Goal: Task Accomplishment & Management: Use online tool/utility

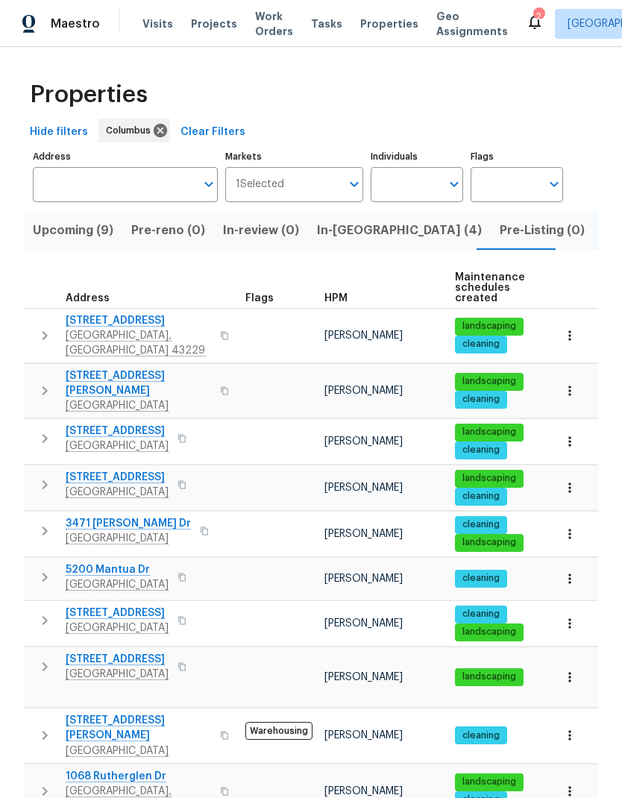
scroll to position [421, 0]
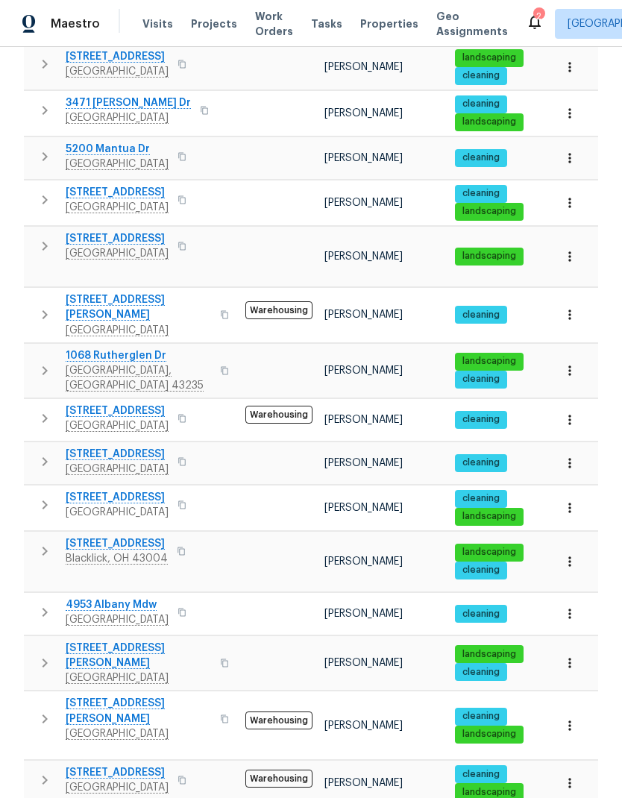
click at [363, 22] on span "Properties" at bounding box center [389, 23] width 58 height 15
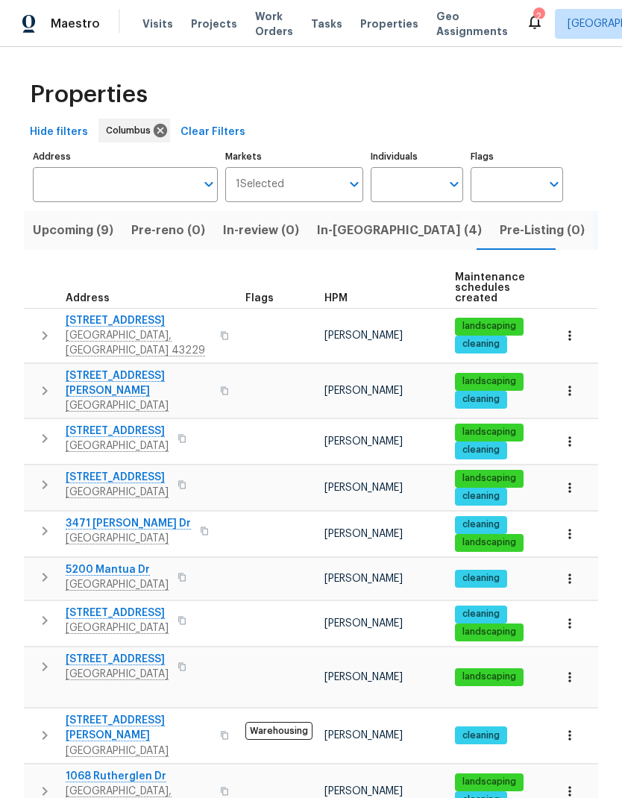
click at [336, 230] on span "In-[GEOGRAPHIC_DATA] (4)" at bounding box center [399, 230] width 165 height 21
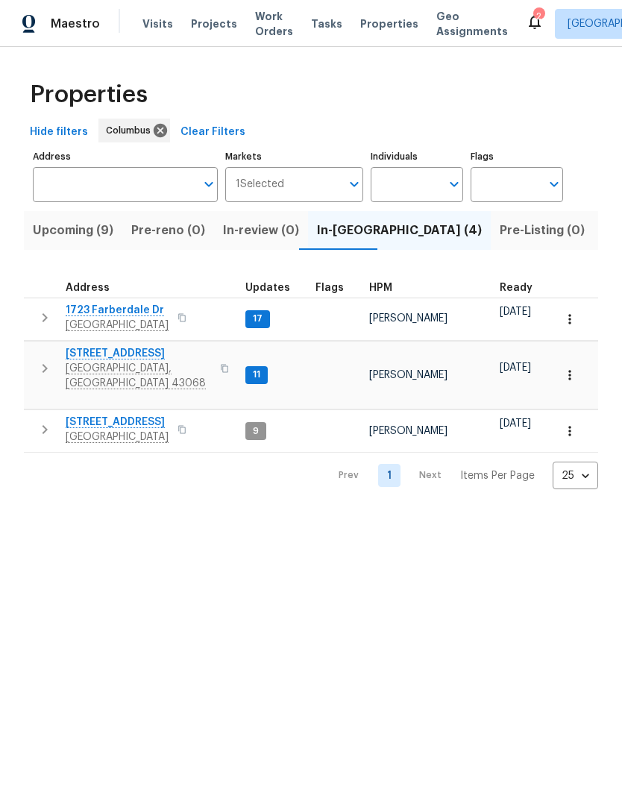
click at [136, 356] on span "[STREET_ADDRESS]" at bounding box center [138, 353] width 145 height 15
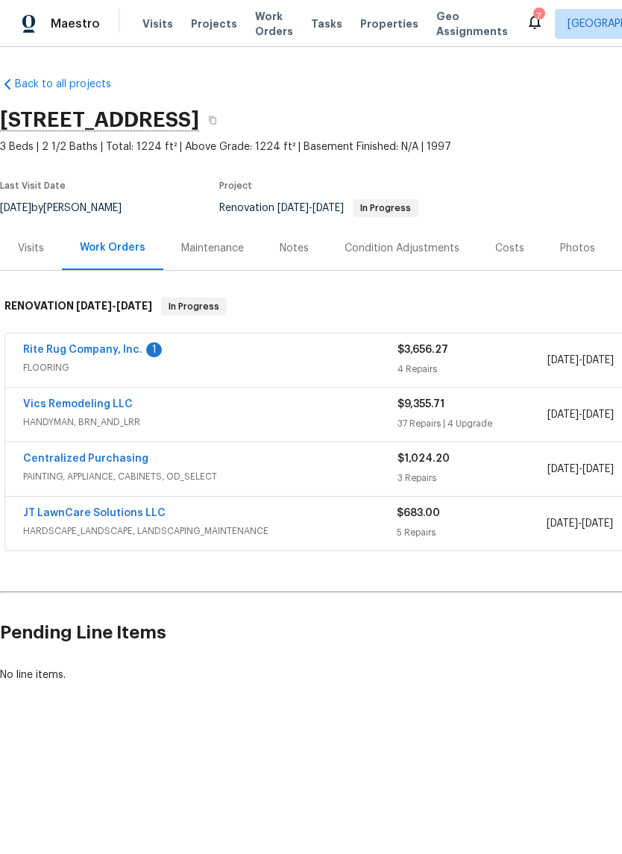
click at [99, 406] on link "Vics Remodeling LLC" at bounding box center [78, 404] width 110 height 10
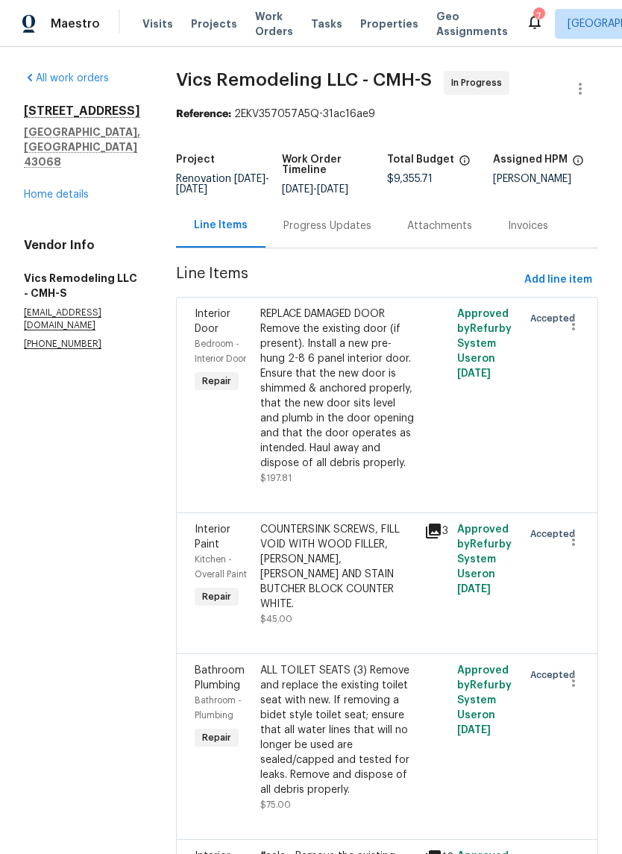
click at [305, 230] on div "Progress Updates" at bounding box center [327, 226] width 88 height 15
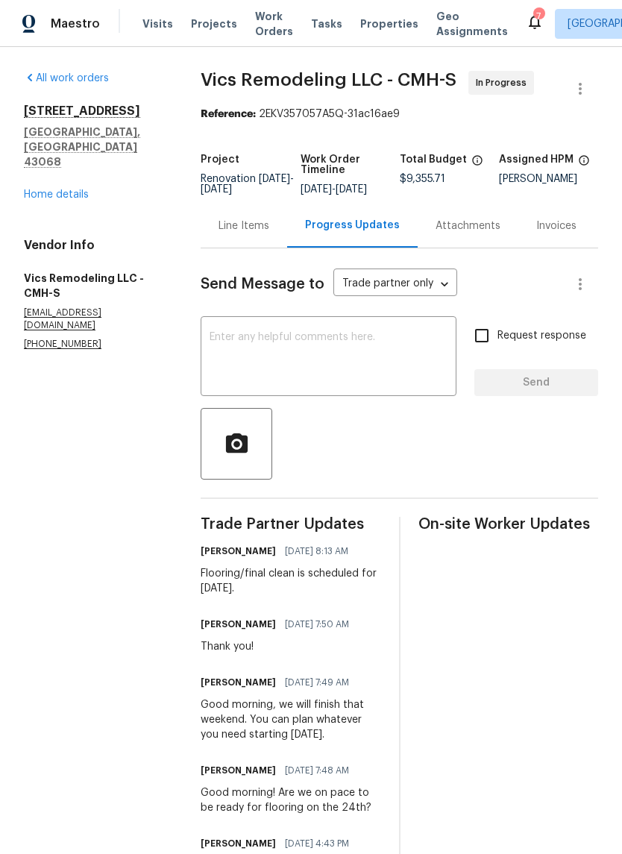
click at [253, 233] on div "Line Items" at bounding box center [244, 226] width 51 height 15
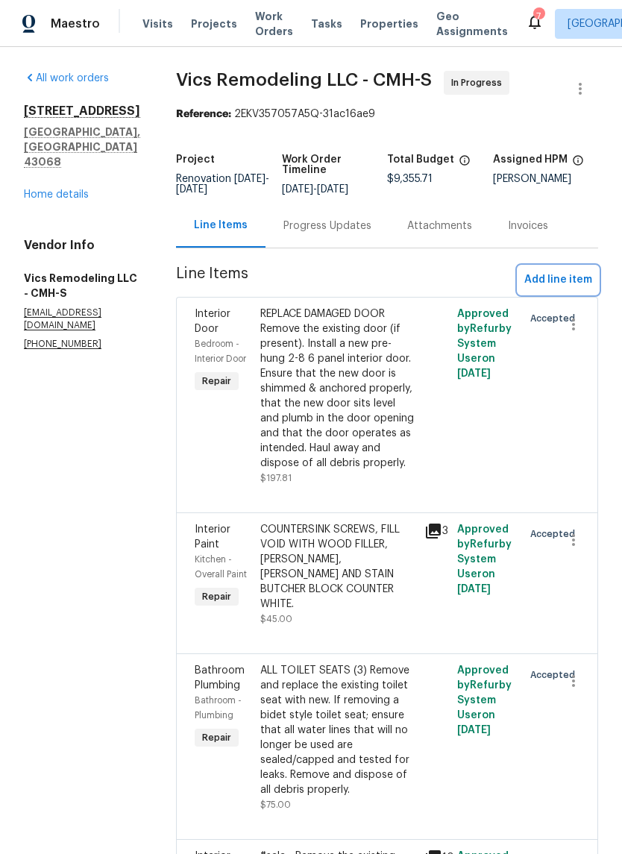
click at [579, 278] on span "Add line item" at bounding box center [558, 280] width 68 height 19
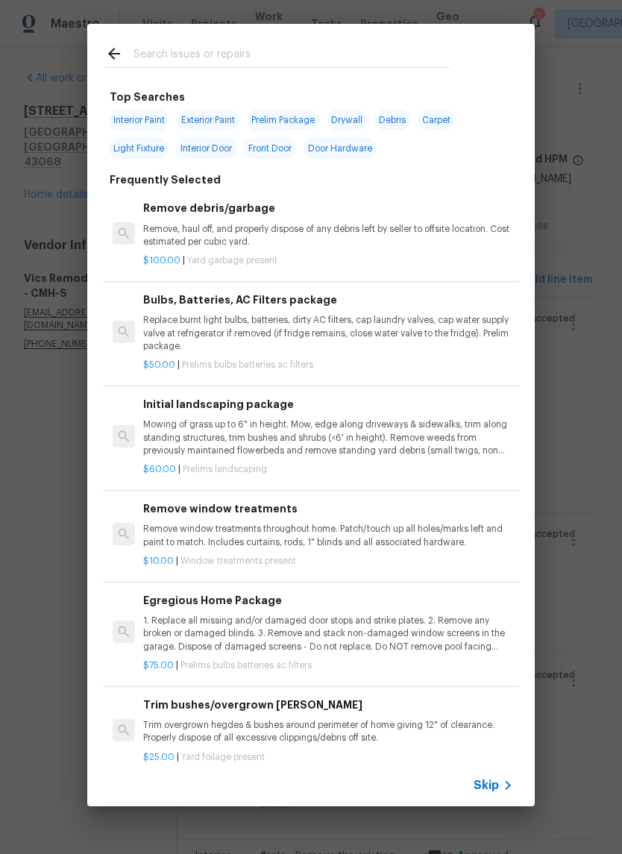
click at [319, 46] on input "text" at bounding box center [292, 56] width 316 height 22
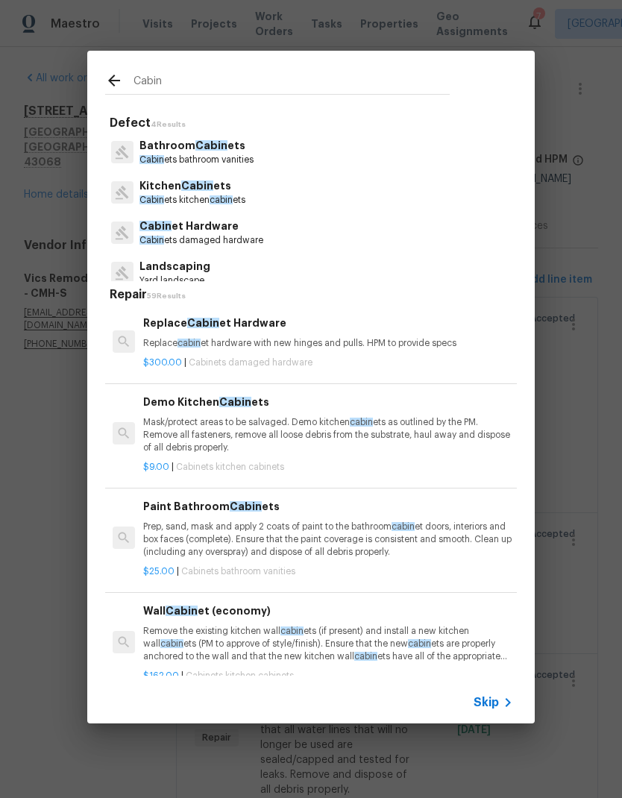
type input "Cabin"
click at [337, 192] on div "Kitchen Cabin ets Cabin ets kitchen cabin ets" at bounding box center [311, 192] width 412 height 40
click at [204, 201] on p "Cabin ets kitchen cabin ets" at bounding box center [192, 200] width 106 height 13
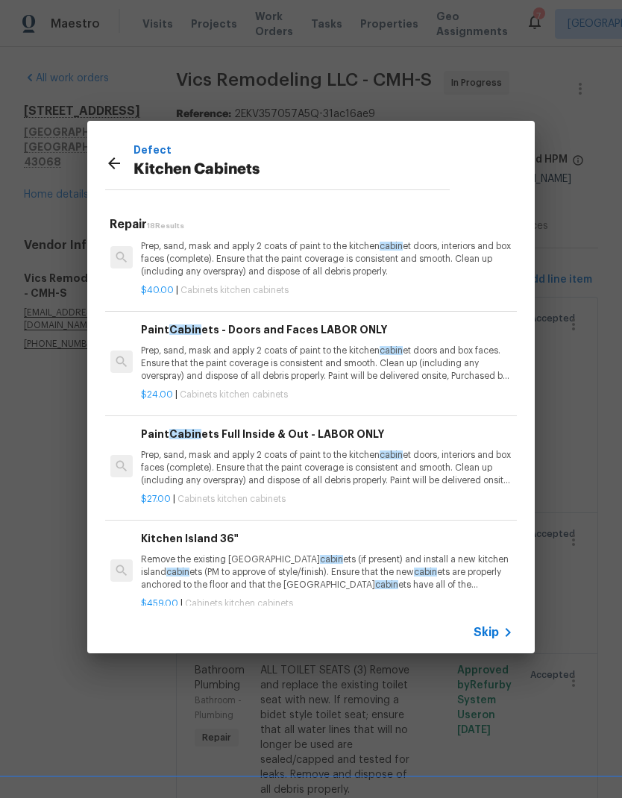
scroll to position [1164, 2]
click at [489, 452] on p "Prep, sand, mask and apply 2 coats of paint to the kitchen cabin et doors, inte…" at bounding box center [326, 468] width 370 height 38
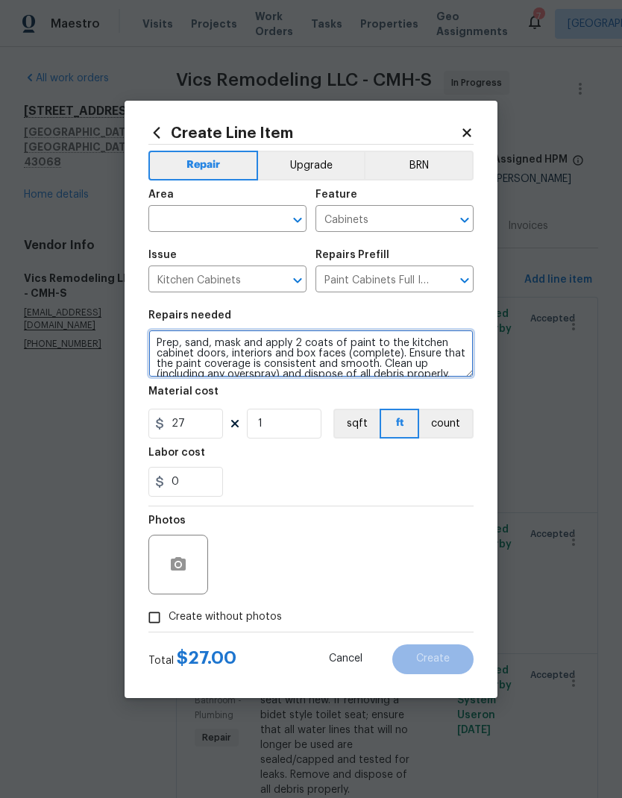
click at [163, 333] on textarea "Prep, sand, mask and apply 2 coats of paint to the kitchen cabinet doors, inter…" at bounding box center [310, 354] width 325 height 48
click at [183, 330] on textarea "Prep, sand, mask and apply 2 coats of paint to the kitchen cabinet doors, inter…" at bounding box center [310, 354] width 325 height 48
type textarea "TOUCHUP PAINT FOR KITCHEN CABINETS-corner to corner Prep, sand, mask and apply …"
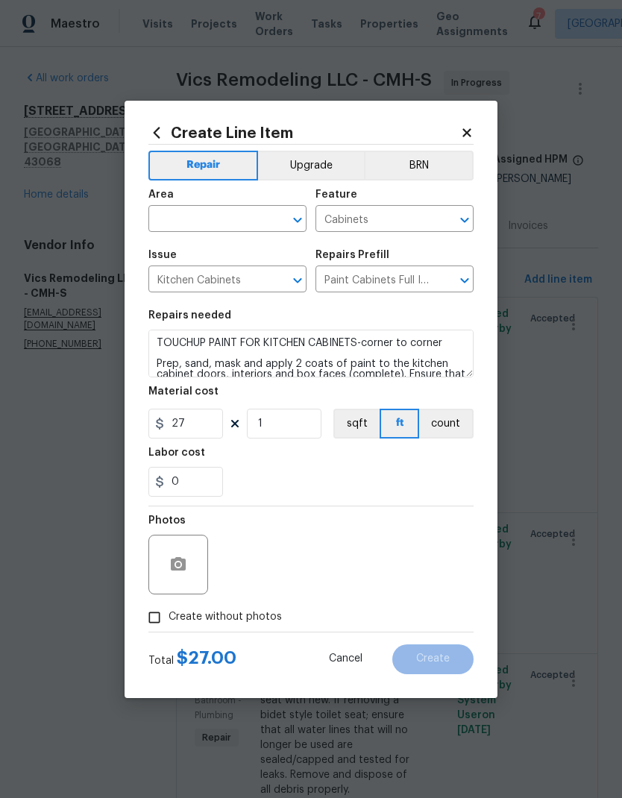
click at [324, 477] on div "0" at bounding box center [310, 482] width 325 height 30
click at [283, 412] on input "1" at bounding box center [284, 424] width 75 height 30
click at [280, 409] on figure "Material cost 27 1 sqft ft count" at bounding box center [310, 412] width 325 height 52
click at [286, 420] on input "1" at bounding box center [284, 424] width 75 height 30
click at [277, 425] on input "1" at bounding box center [284, 424] width 75 height 30
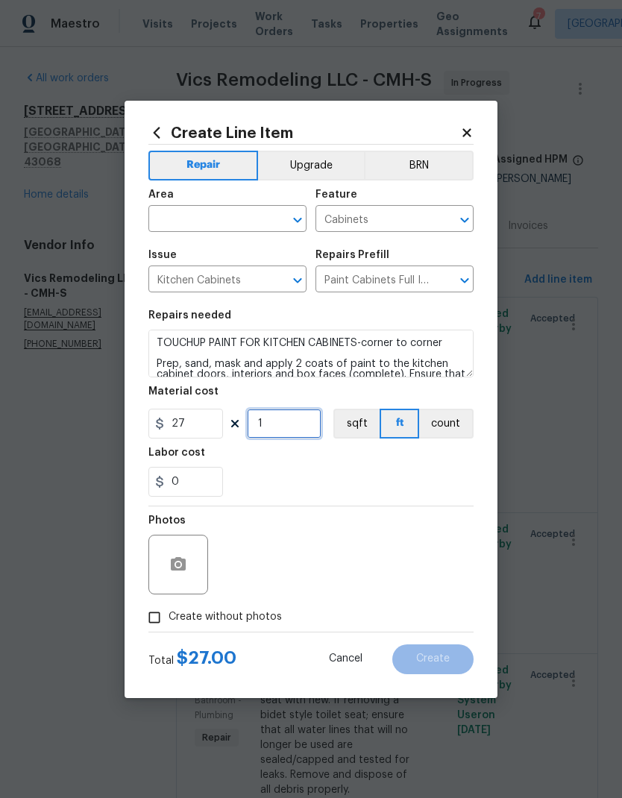
click at [276, 425] on input "1" at bounding box center [284, 424] width 75 height 30
type input "3"
click at [372, 470] on div "0" at bounding box center [310, 482] width 325 height 30
click at [246, 214] on input "text" at bounding box center [206, 220] width 116 height 23
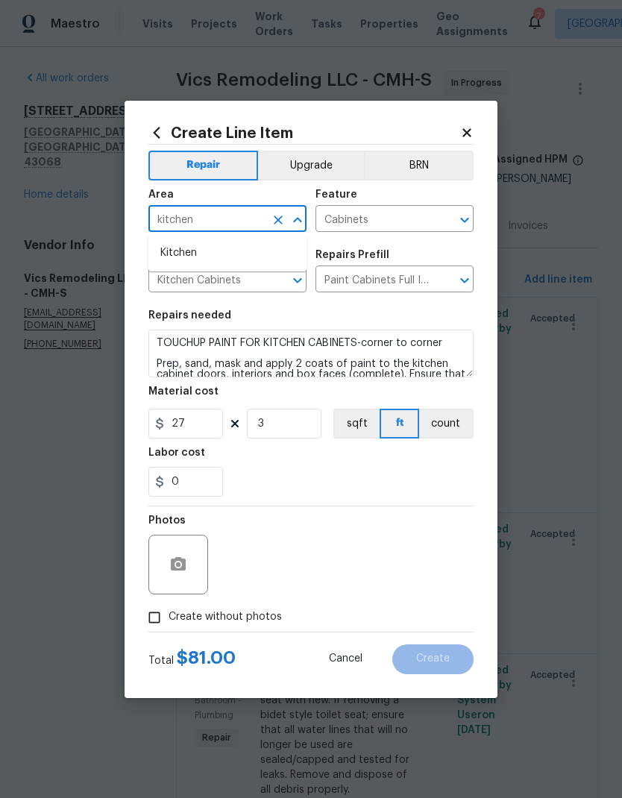
click at [193, 246] on li "Kitchen" at bounding box center [227, 253] width 158 height 25
type input "Kitchen"
click at [351, 470] on div "0" at bounding box center [310, 482] width 325 height 30
click at [185, 563] on icon "button" at bounding box center [178, 563] width 15 height 13
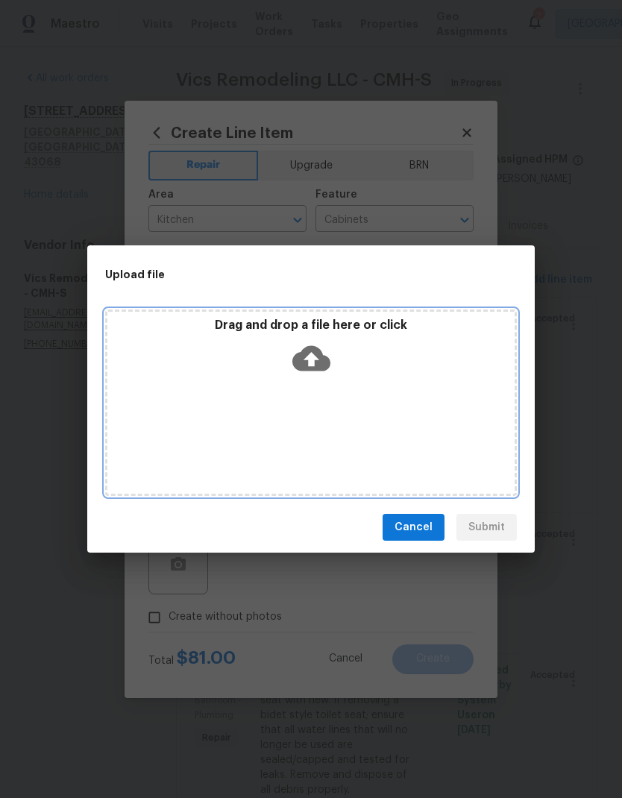
click at [340, 376] on div "Drag and drop a file here or click" at bounding box center [310, 350] width 407 height 64
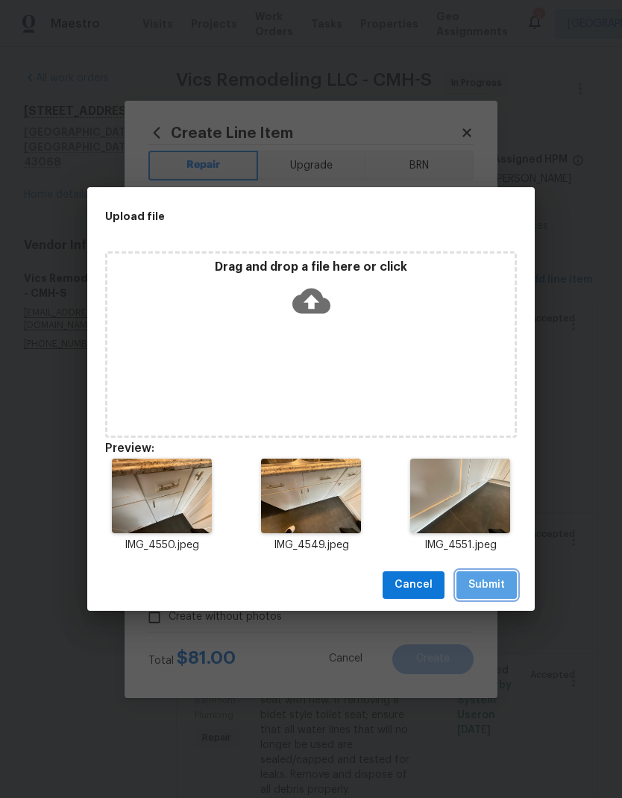
click at [487, 583] on span "Submit" at bounding box center [486, 585] width 37 height 19
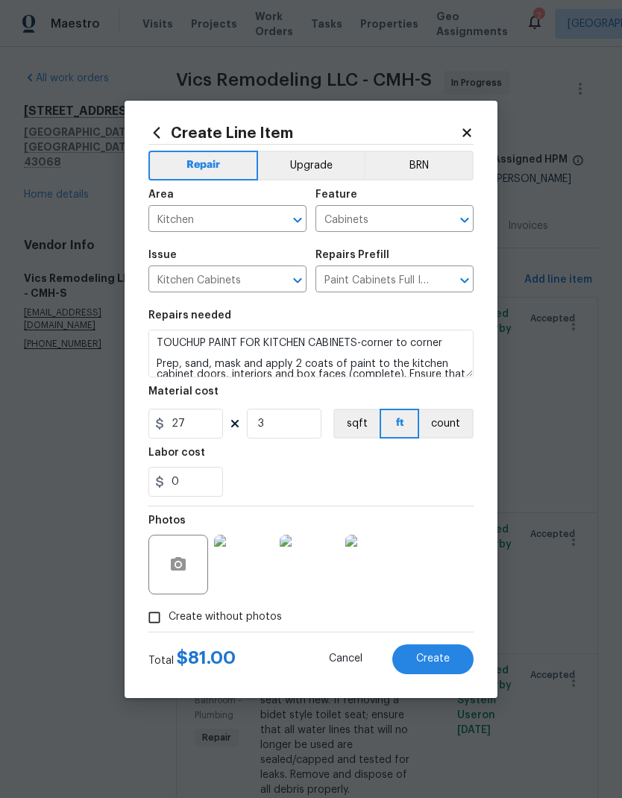
click at [442, 668] on button "Create" at bounding box center [432, 659] width 81 height 30
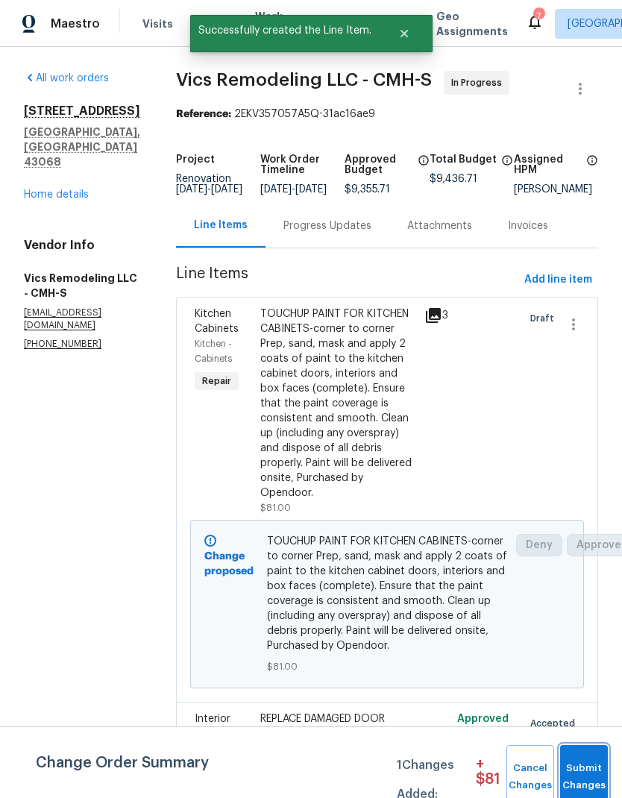
click at [584, 756] on button "Submit Changes" at bounding box center [584, 777] width 48 height 64
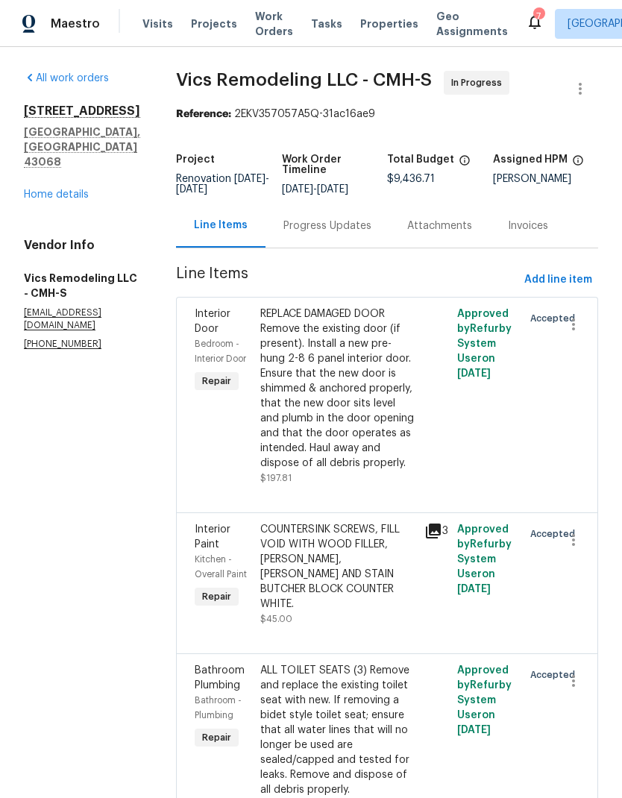
scroll to position [0, 0]
click at [570, 271] on span "Add line item" at bounding box center [558, 280] width 68 height 19
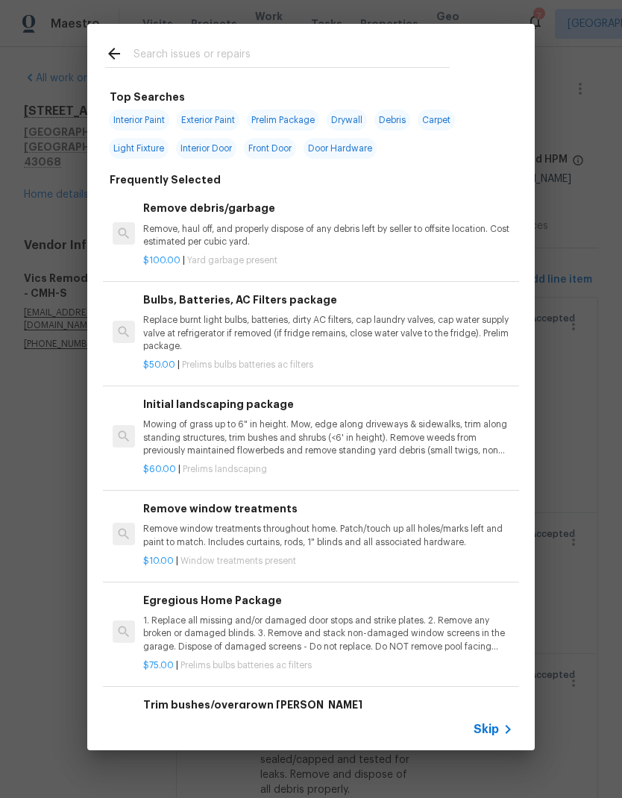
click at [282, 54] on input "text" at bounding box center [292, 56] width 316 height 22
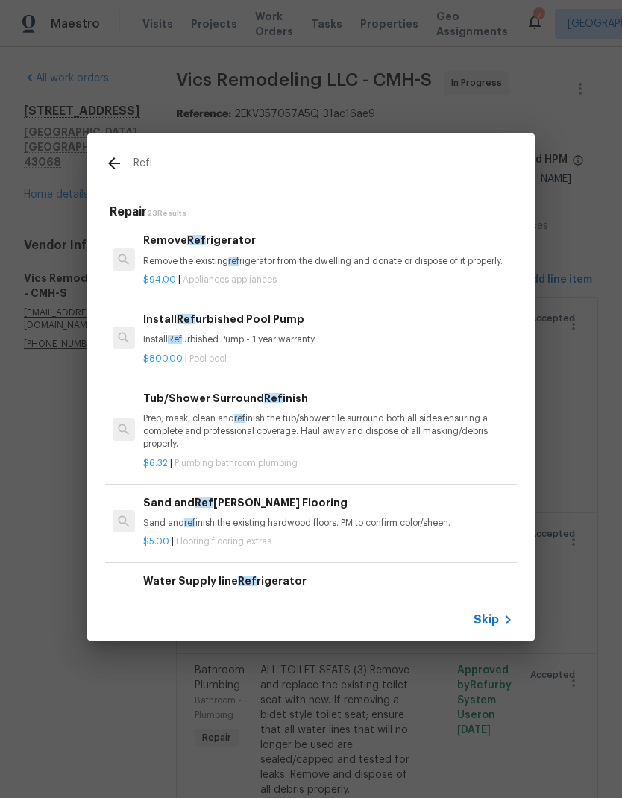
type input "Refin"
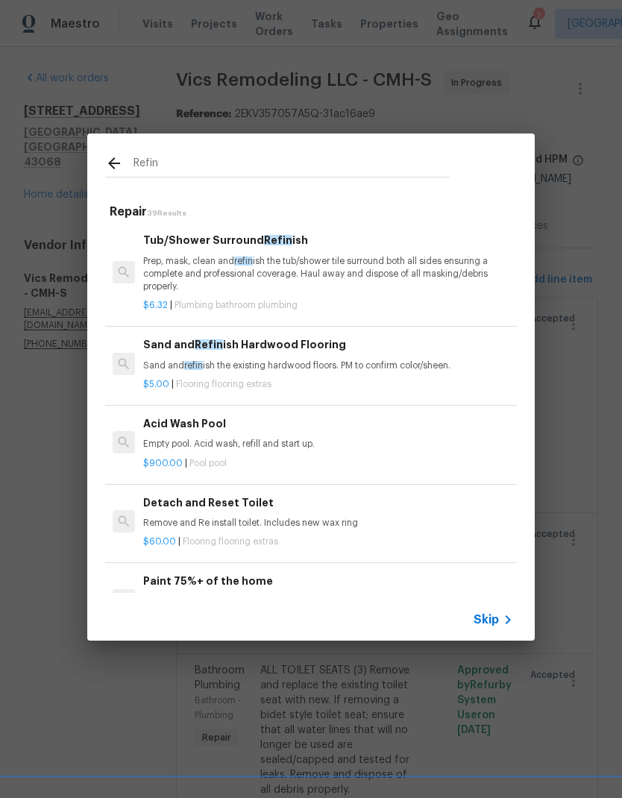
click at [447, 279] on p "Prep, mask, clean and refin ish the tub/shower tile surround both all sides ens…" at bounding box center [328, 274] width 370 height 38
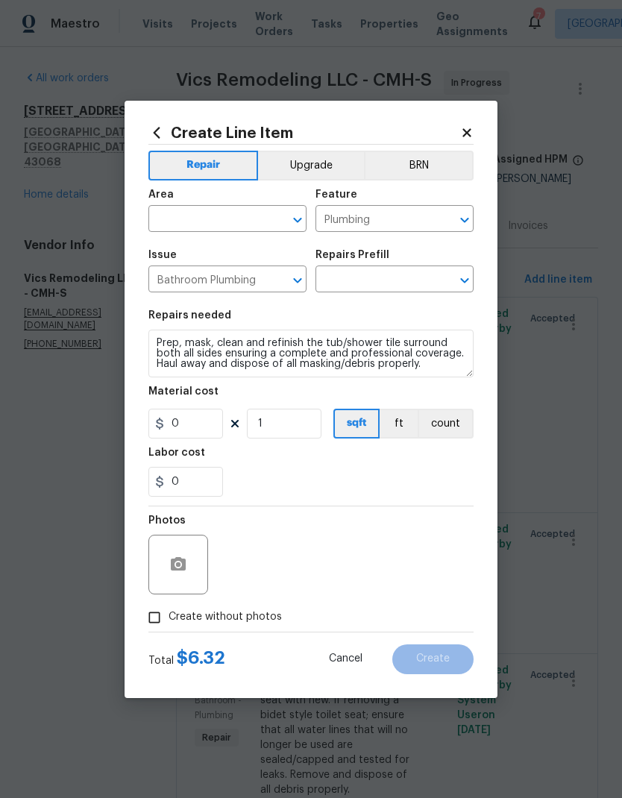
type input "Tub/Shower Surround Refinish $6.32"
type input "6.32"
click at [225, 219] on input "text" at bounding box center [206, 220] width 116 height 23
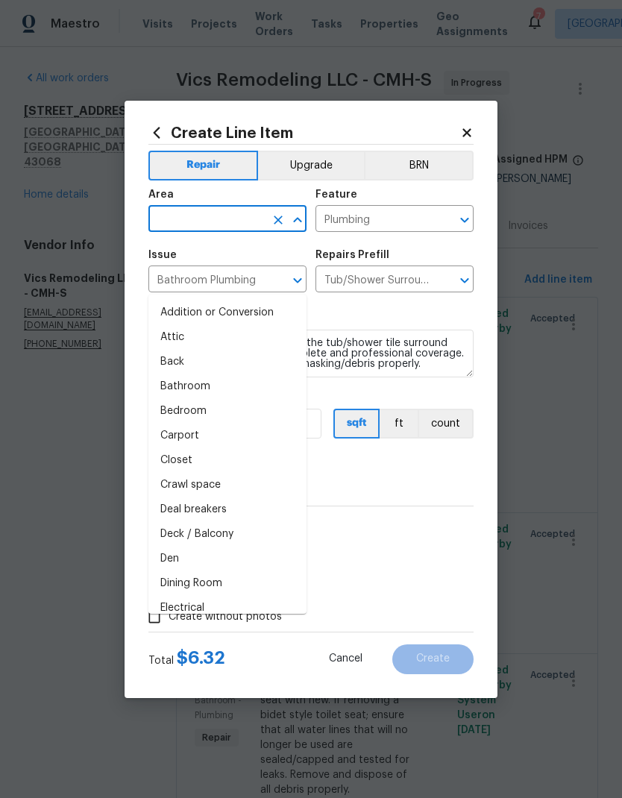
click at [218, 374] on li "Bathroom" at bounding box center [227, 386] width 158 height 25
type input "Bathroom"
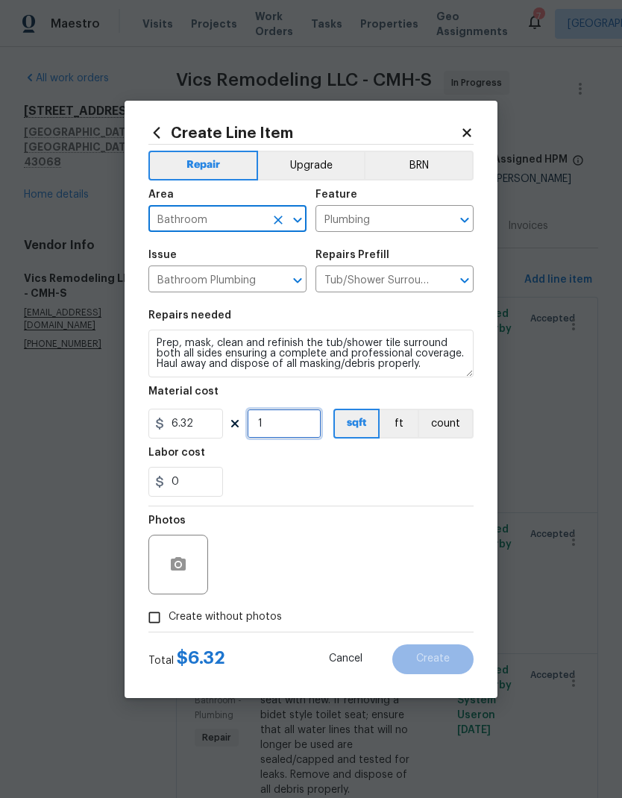
click at [294, 421] on input "1" at bounding box center [284, 424] width 75 height 30
click at [289, 425] on input "1" at bounding box center [284, 424] width 75 height 30
type input "60"
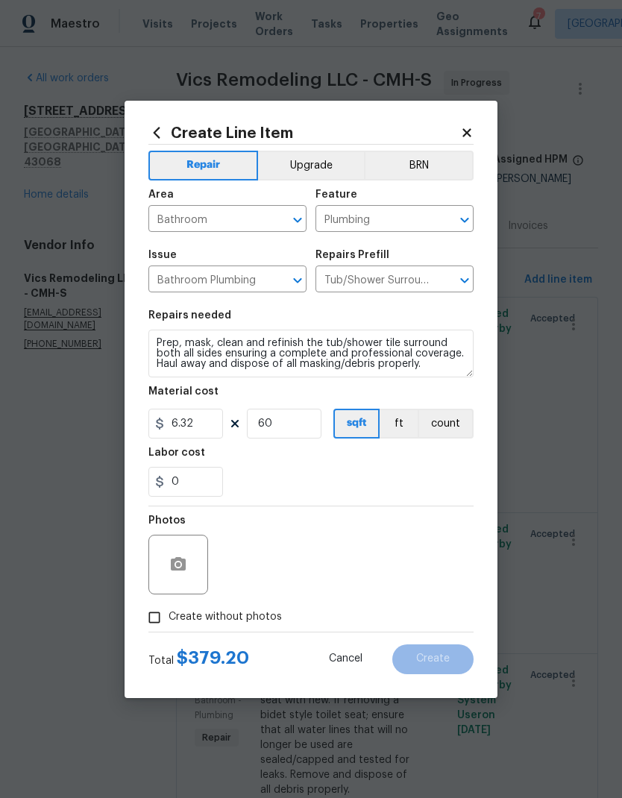
click at [388, 478] on div "0" at bounding box center [310, 482] width 325 height 30
click at [248, 623] on span "Create without photos" at bounding box center [225, 617] width 113 height 16
click at [169, 623] on input "Create without photos" at bounding box center [154, 617] width 28 height 28
checkbox input "true"
click at [334, 569] on textarea at bounding box center [347, 565] width 254 height 60
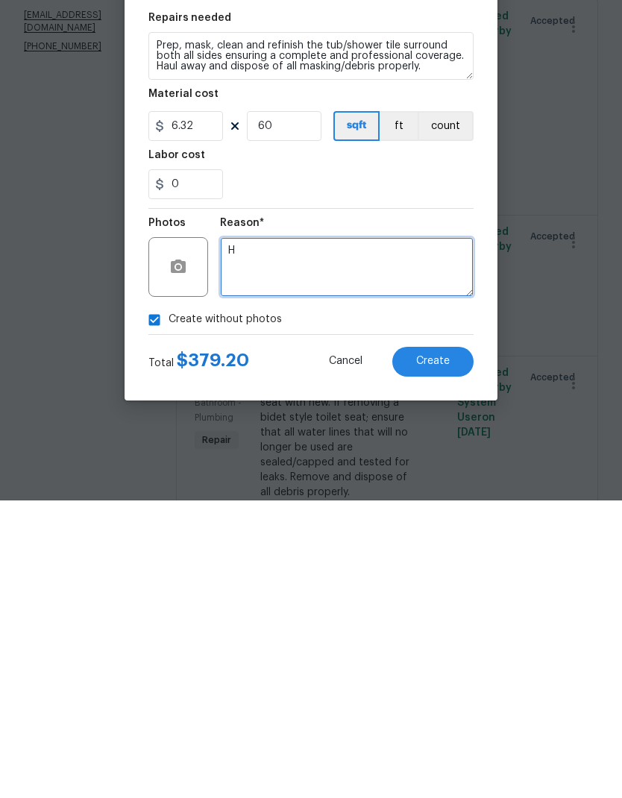
type textarea "H"
click at [451, 644] on button "Create" at bounding box center [432, 659] width 81 height 30
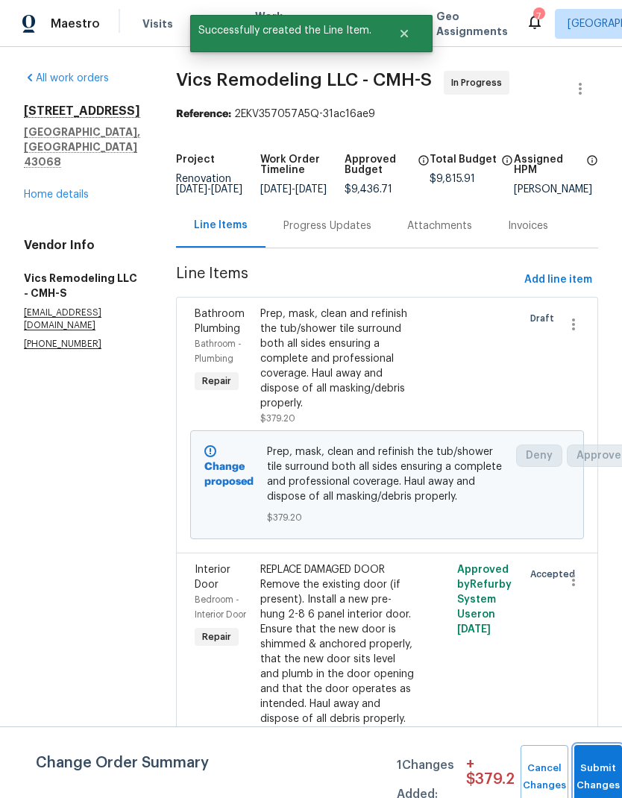
click at [585, 773] on button "Submit Changes" at bounding box center [598, 777] width 48 height 64
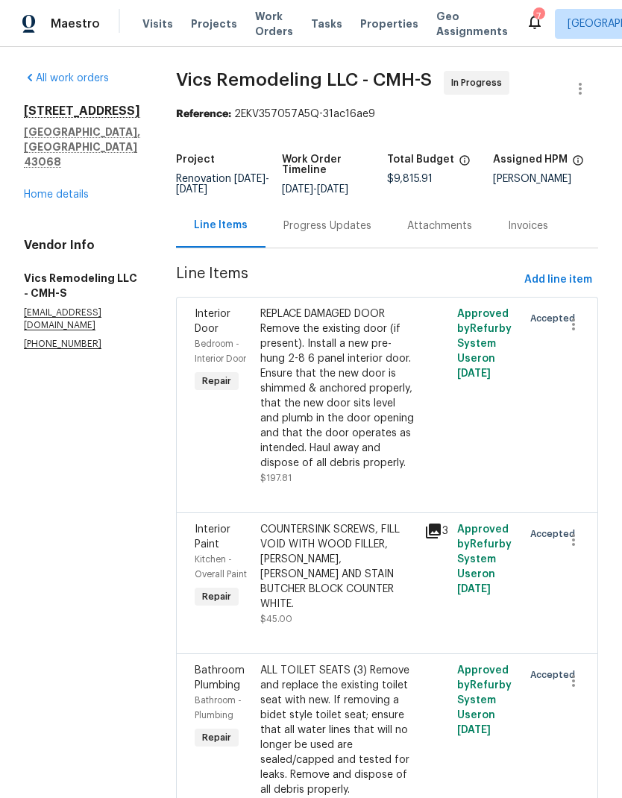
click at [39, 198] on link "Home details" at bounding box center [56, 194] width 65 height 10
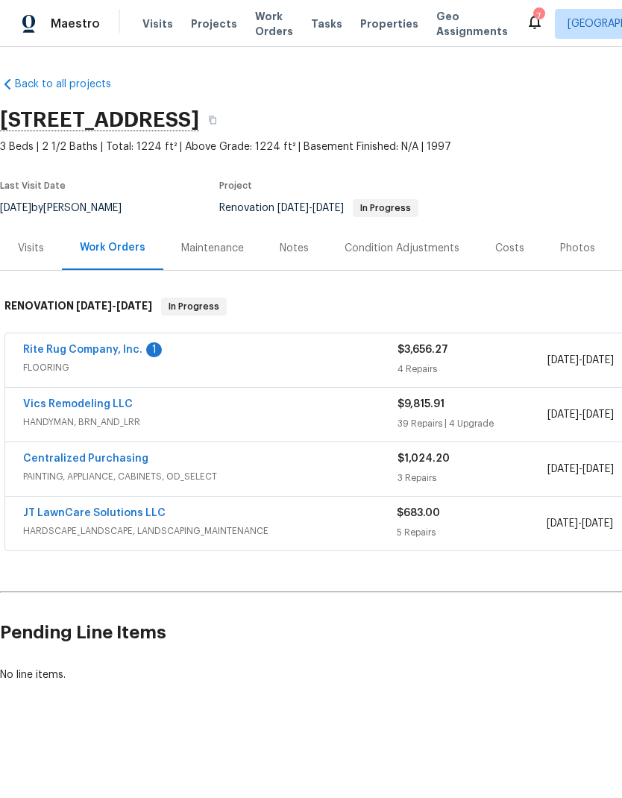
click at [119, 354] on link "Rite Rug Company, Inc." at bounding box center [82, 350] width 119 height 10
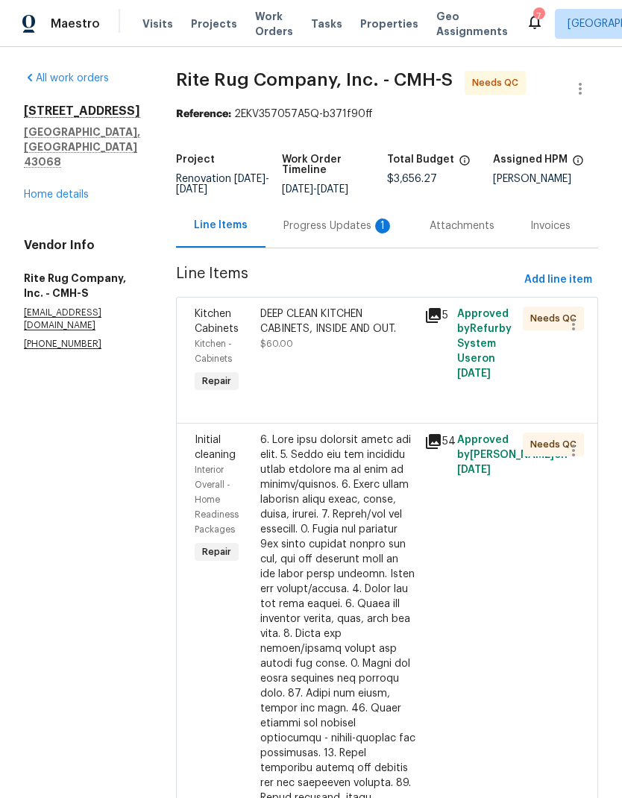
click at [354, 223] on div "Progress Updates 1" at bounding box center [338, 226] width 110 height 15
